Goal: Find specific page/section: Find specific page/section

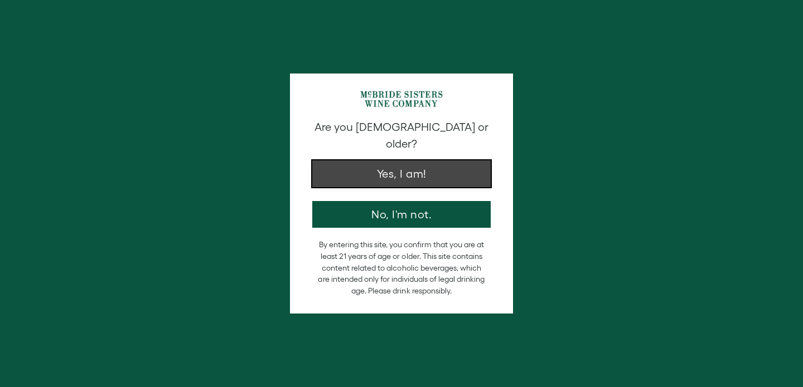
click at [373, 161] on button "Yes, I am!" at bounding box center [401, 174] width 178 height 27
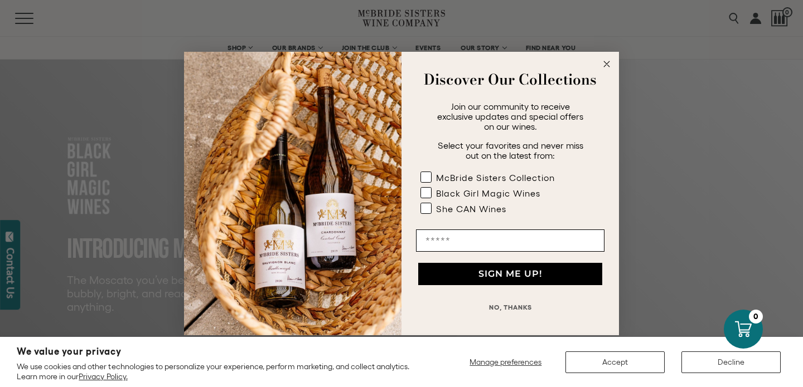
click at [121, 32] on div "Close dialog Discover Our Collections Join our community to receive exclusive u…" at bounding box center [401, 193] width 803 height 387
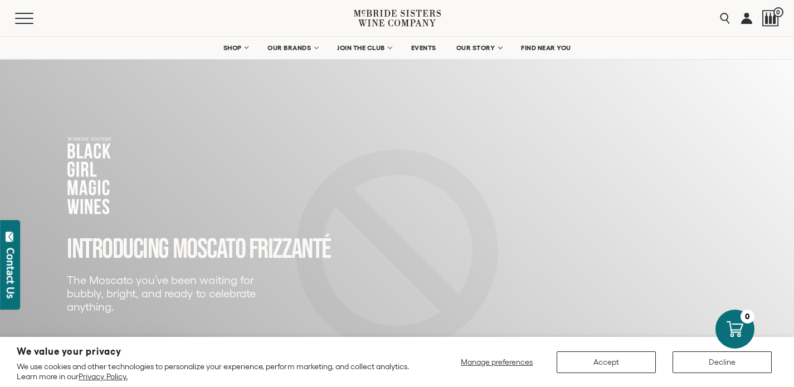
click at [184, 346] on div "We value your privacy We use cookies and other technologies to personalize your…" at bounding box center [217, 362] width 400 height 39
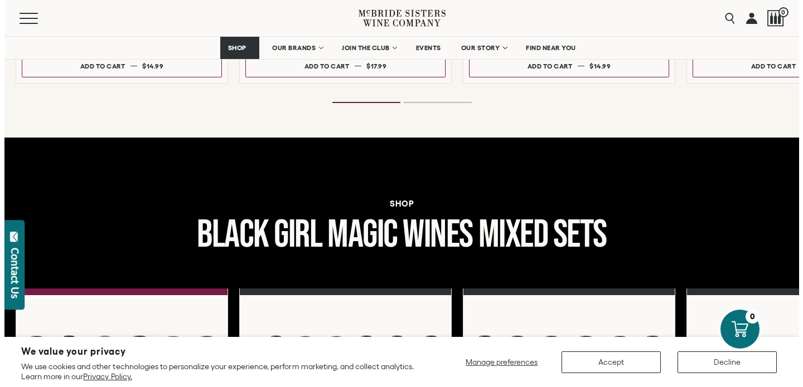
scroll to position [1290, 0]
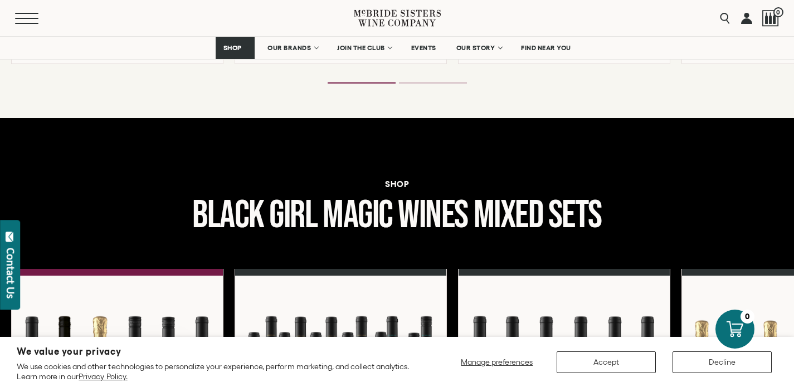
click at [31, 19] on button "Menu" at bounding box center [35, 18] width 40 height 11
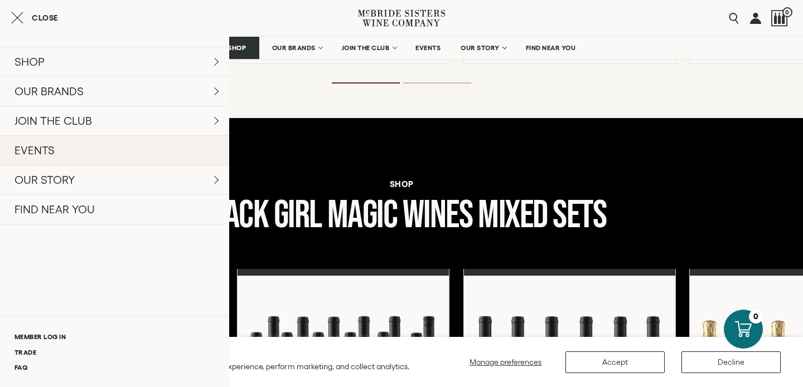
click at [59, 161] on link "EVENTS" at bounding box center [114, 150] width 229 height 30
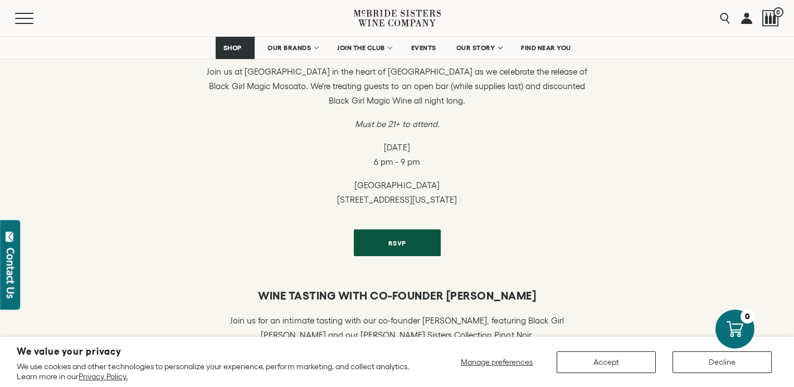
scroll to position [357, 0]
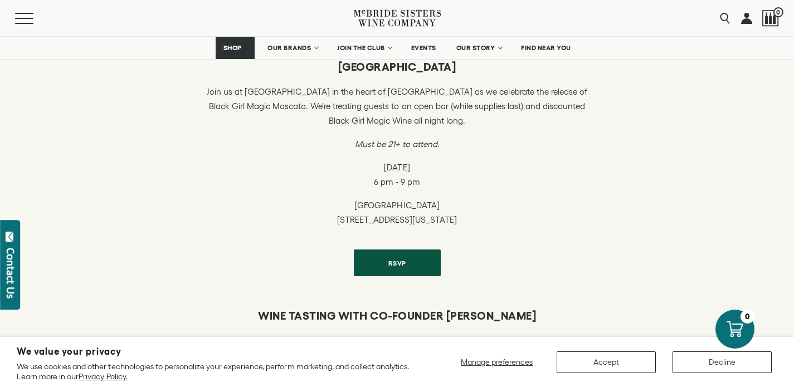
click at [389, 206] on p "[GEOGRAPHIC_DATA] [STREET_ADDRESS][US_STATE]" at bounding box center [397, 212] width 385 height 29
copy p "[GEOGRAPHIC_DATA]"
